Goal: Transaction & Acquisition: Purchase product/service

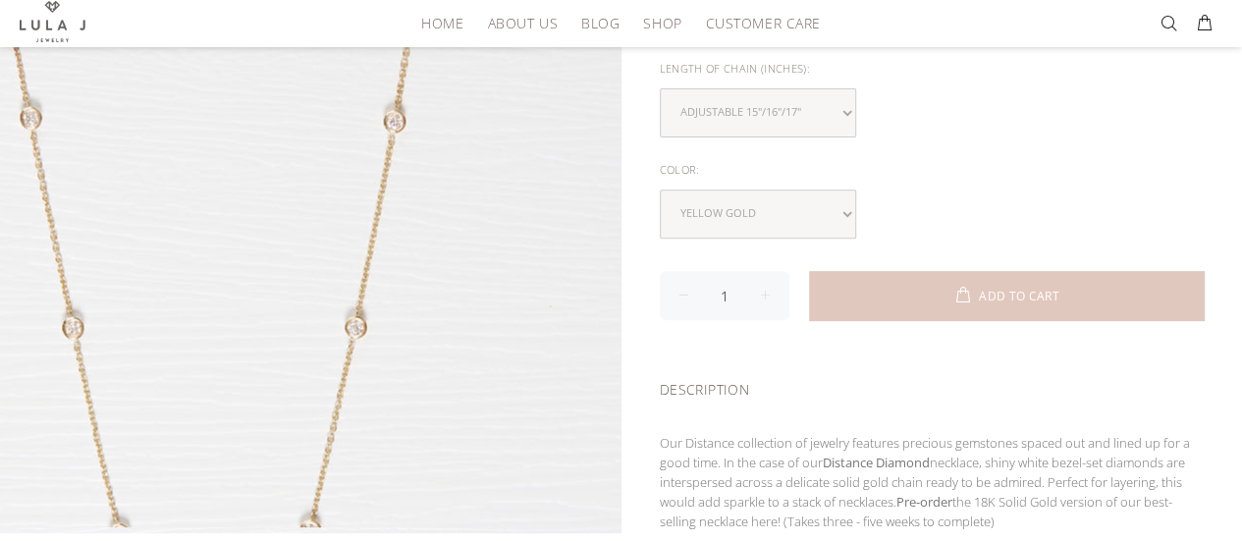
scroll to position [491, 0]
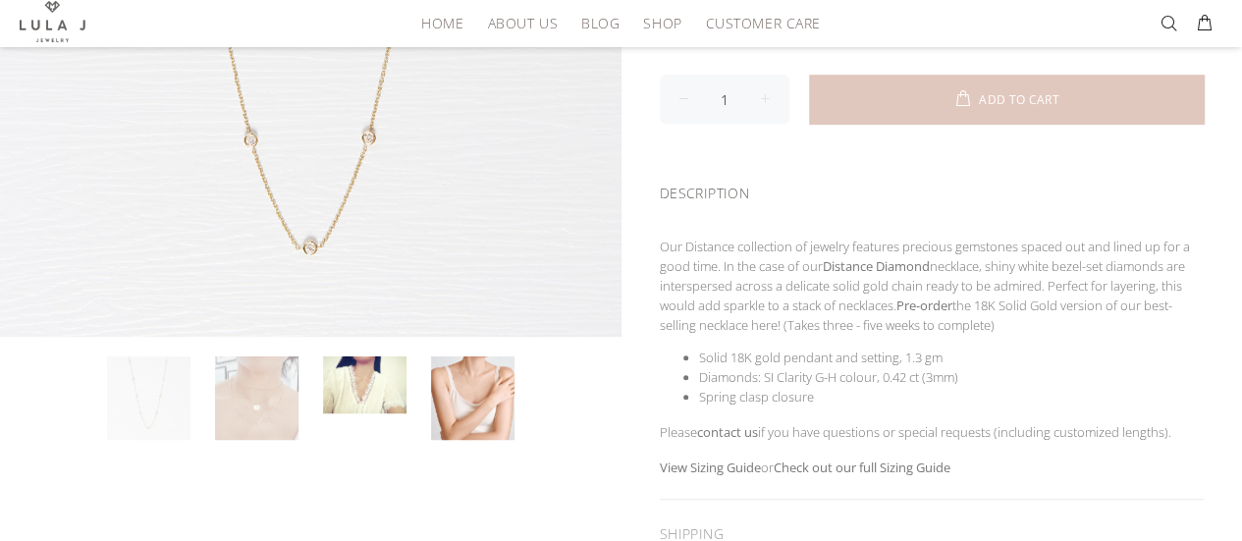
click at [255, 392] on link at bounding box center [256, 397] width 83 height 83
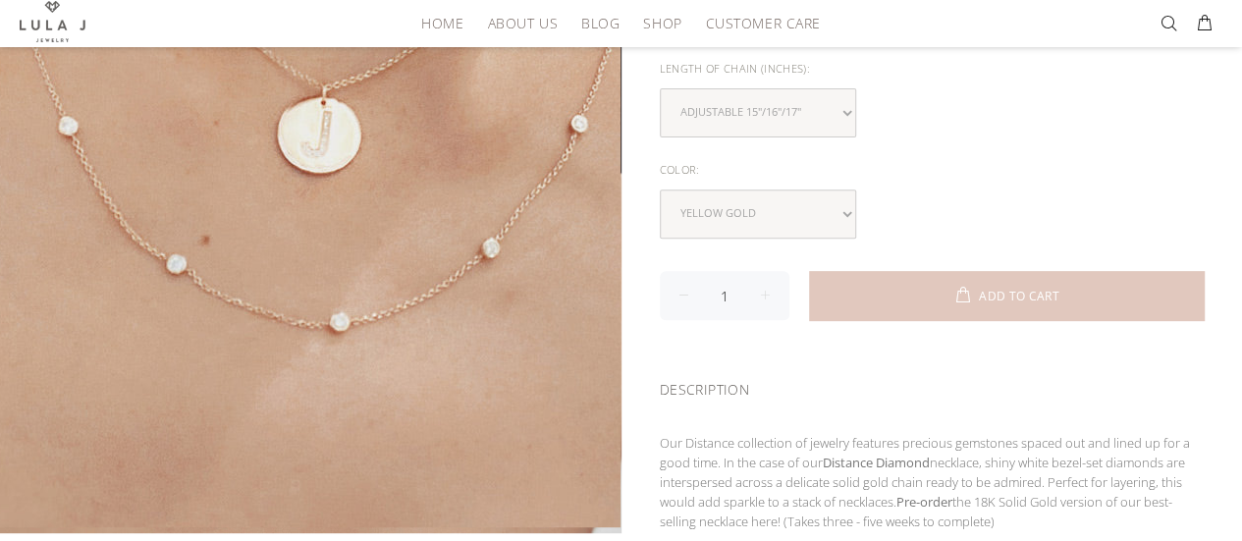
scroll to position [687, 0]
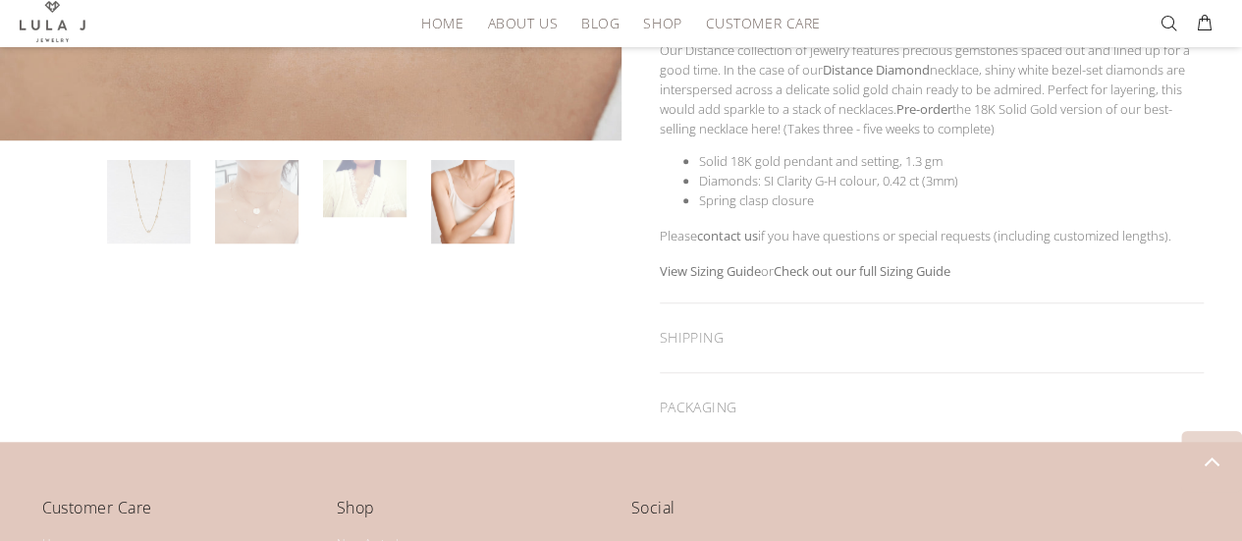
click at [363, 190] on link at bounding box center [364, 188] width 83 height 57
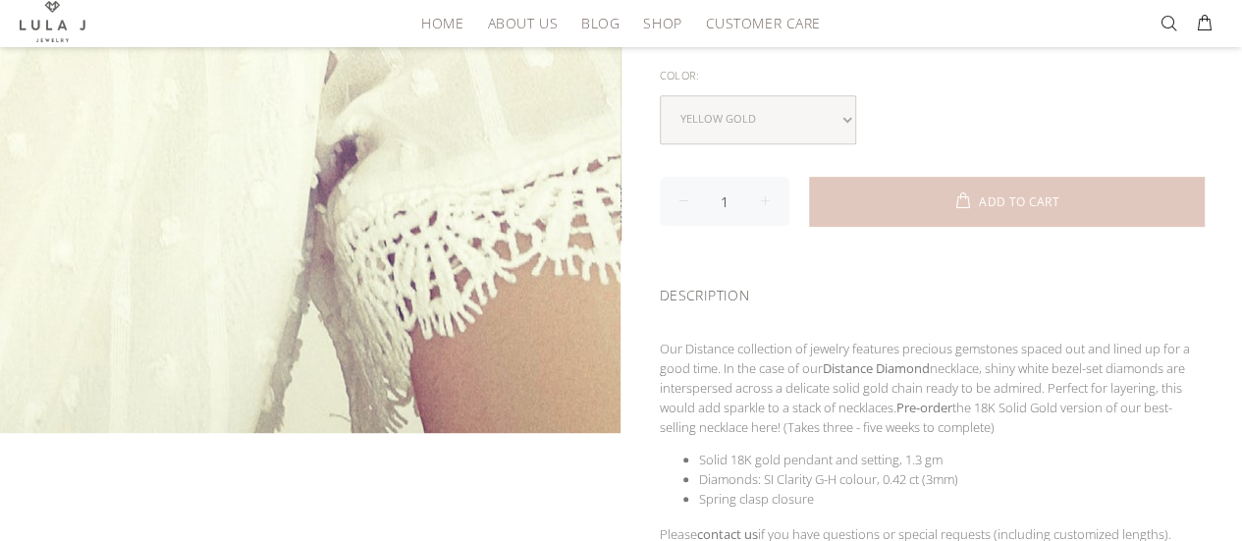
scroll to position [589, 0]
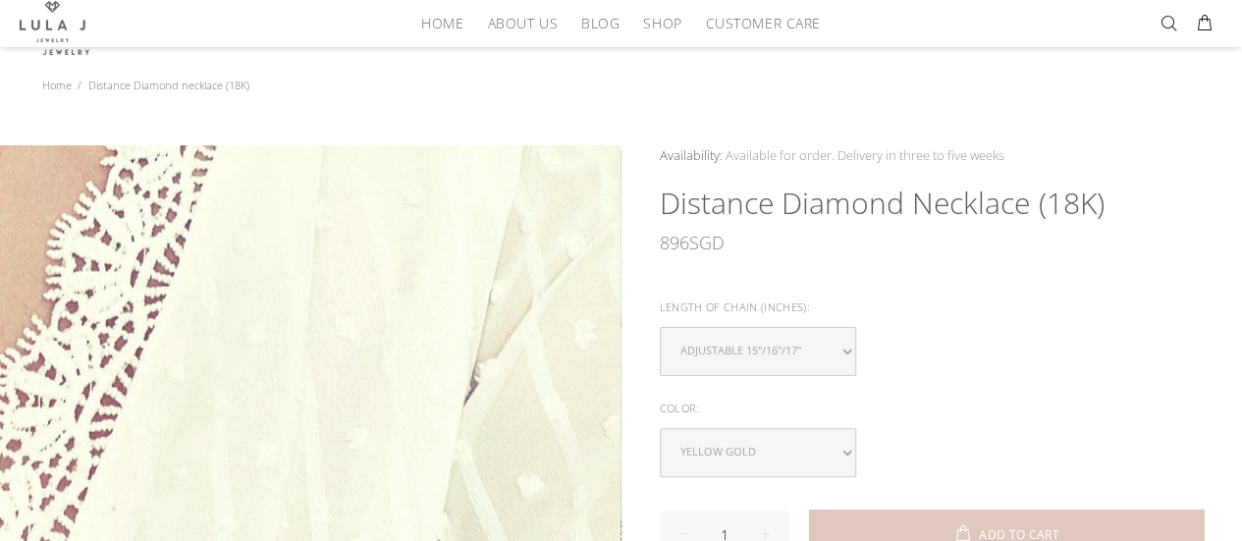
scroll to position [0, 0]
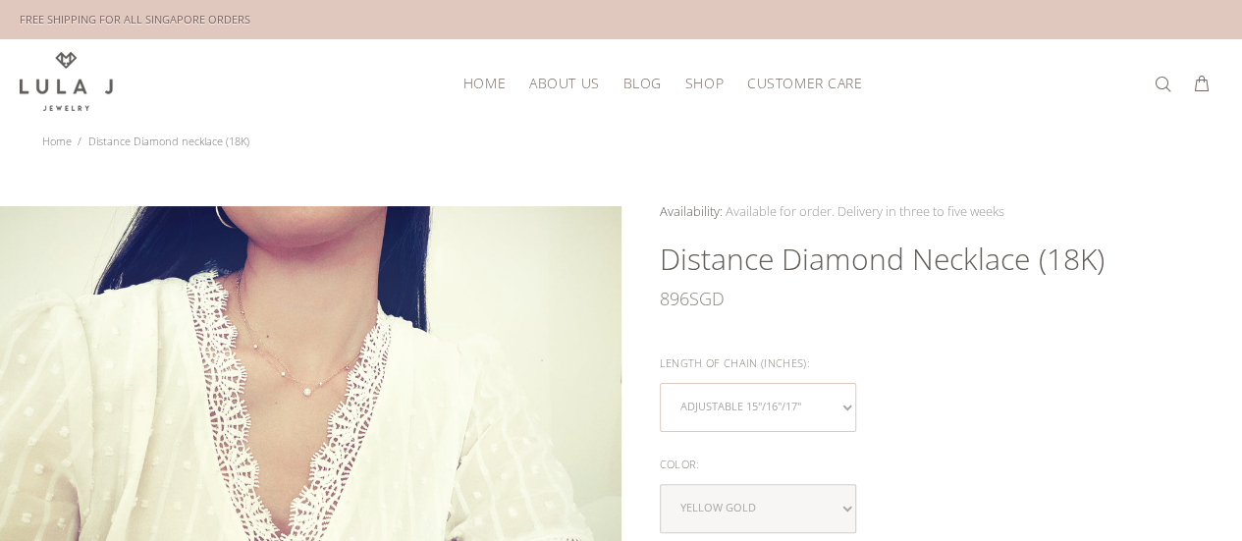
click at [848, 405] on select "Adjustable 15"/16"/17"" at bounding box center [758, 407] width 196 height 49
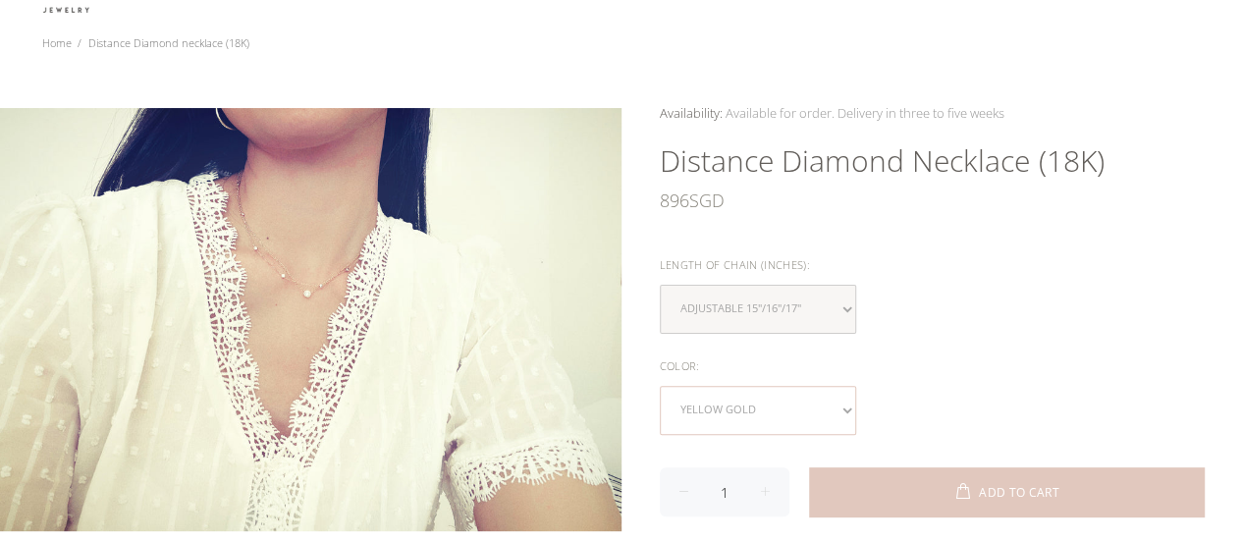
click at [847, 410] on select "yellow gold rose gold white gold" at bounding box center [758, 410] width 196 height 49
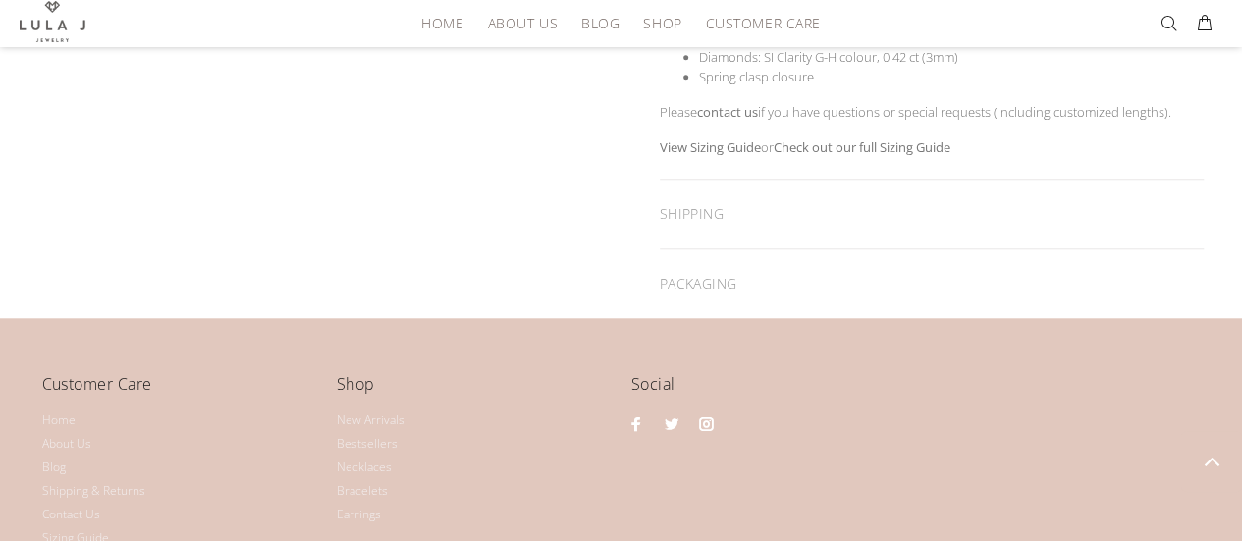
scroll to position [883, 0]
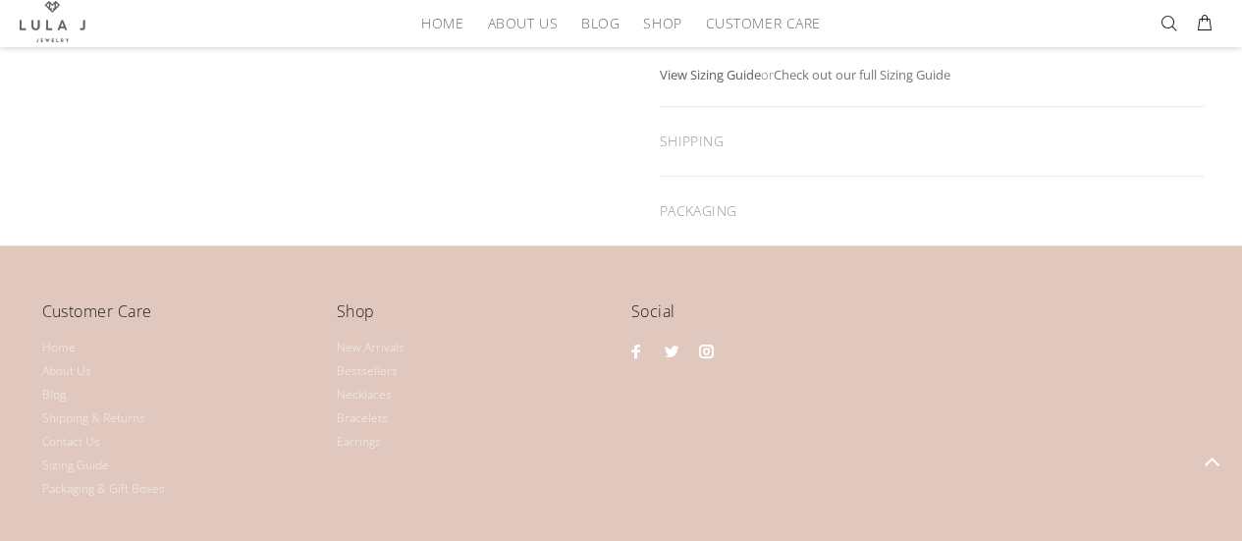
click at [743, 71] on strong "View Sizing Guide" at bounding box center [710, 75] width 101 height 18
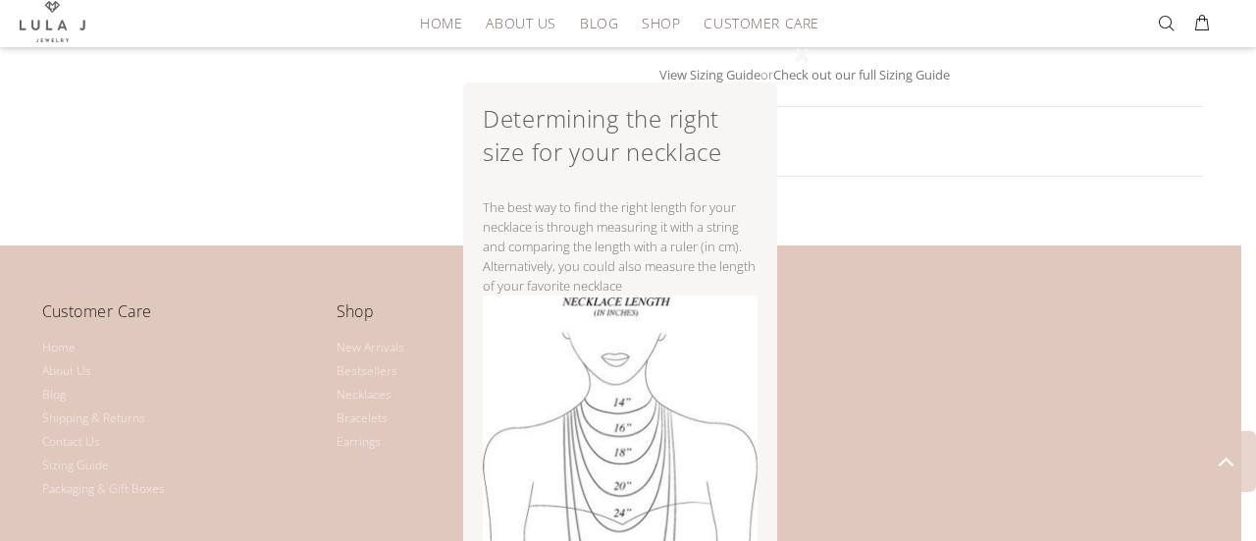
click at [801, 187] on div "Determining the right size for your necklace The best way to find the right len…" at bounding box center [628, 270] width 1256 height 541
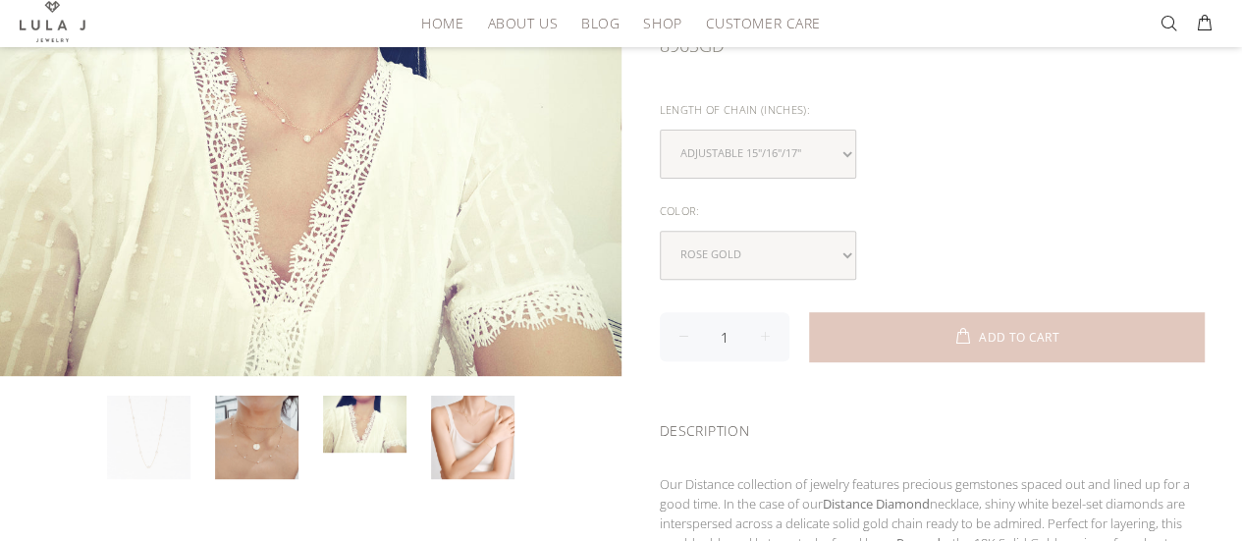
scroll to position [249, 0]
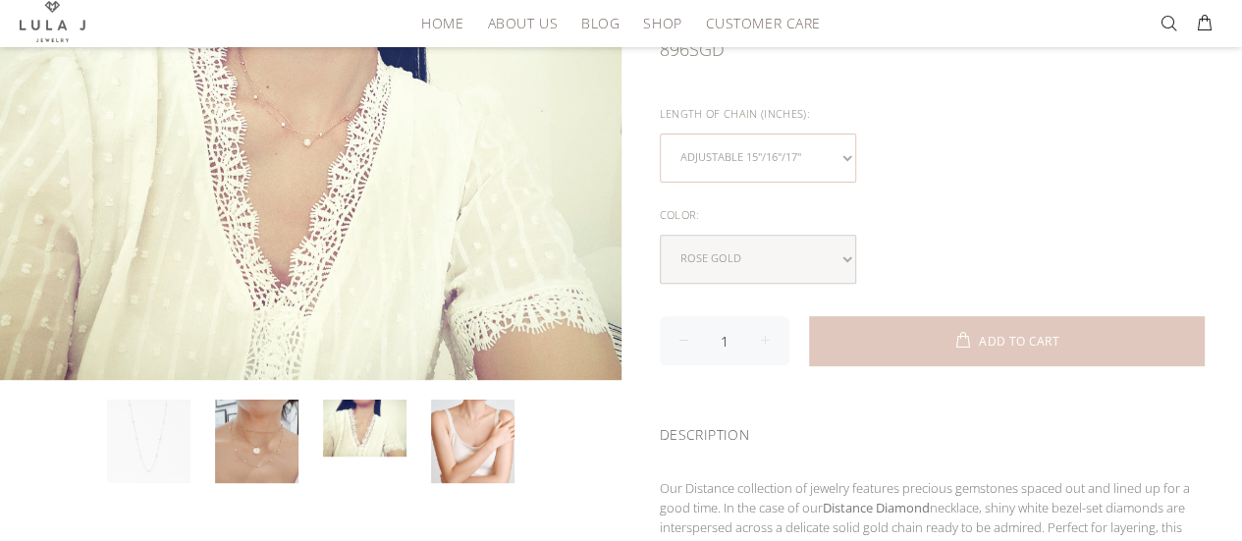
click at [848, 156] on select "Adjustable 15"/16"/17"" at bounding box center [758, 157] width 196 height 49
